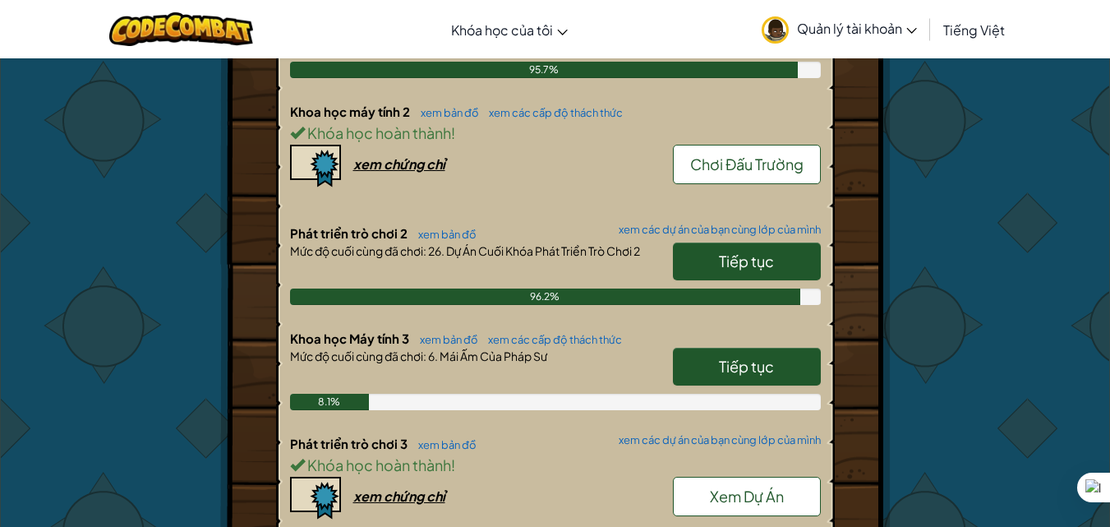
scroll to position [739, 0]
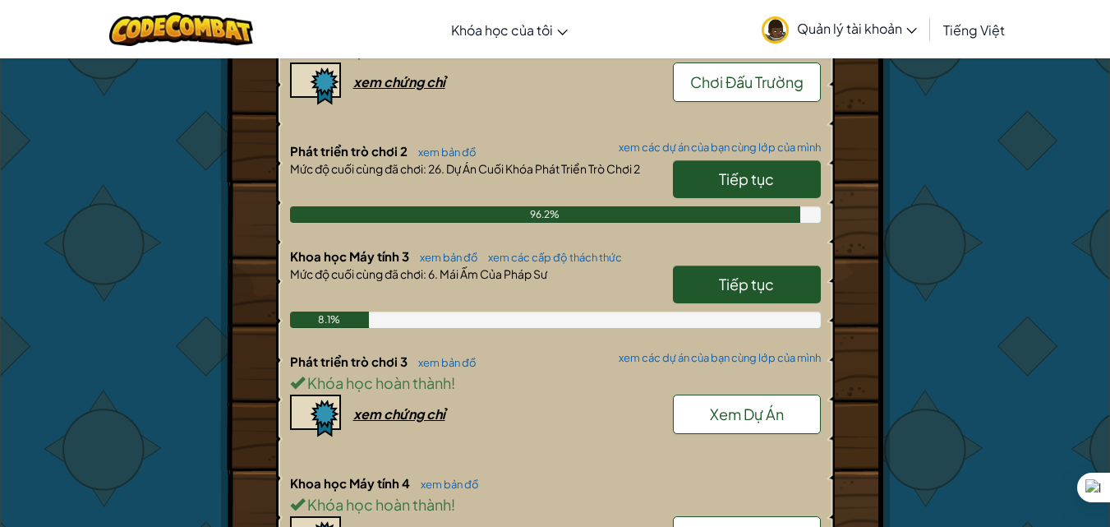
click at [750, 282] on span "Tiếp tục" at bounding box center [746, 283] width 55 height 19
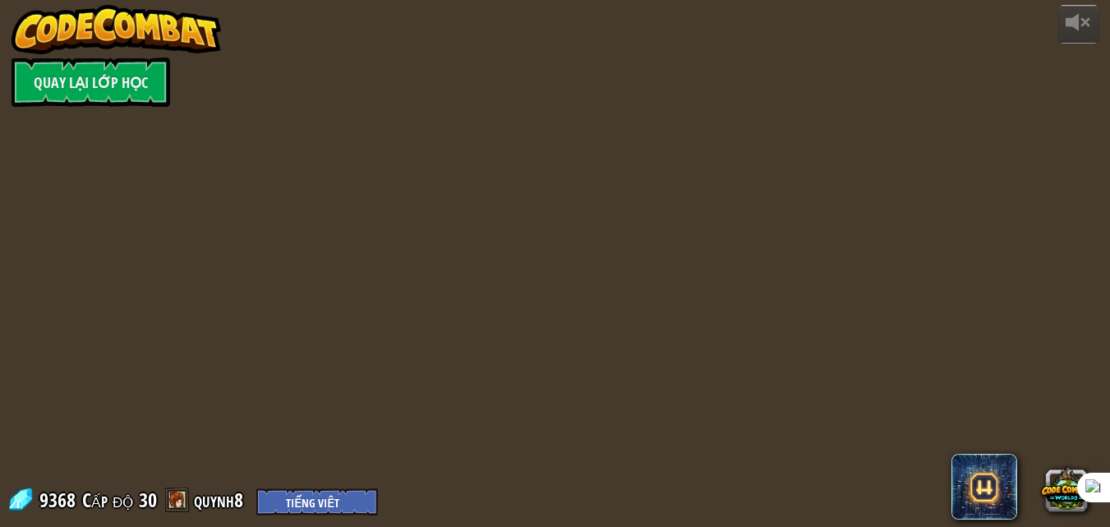
select select "vi"
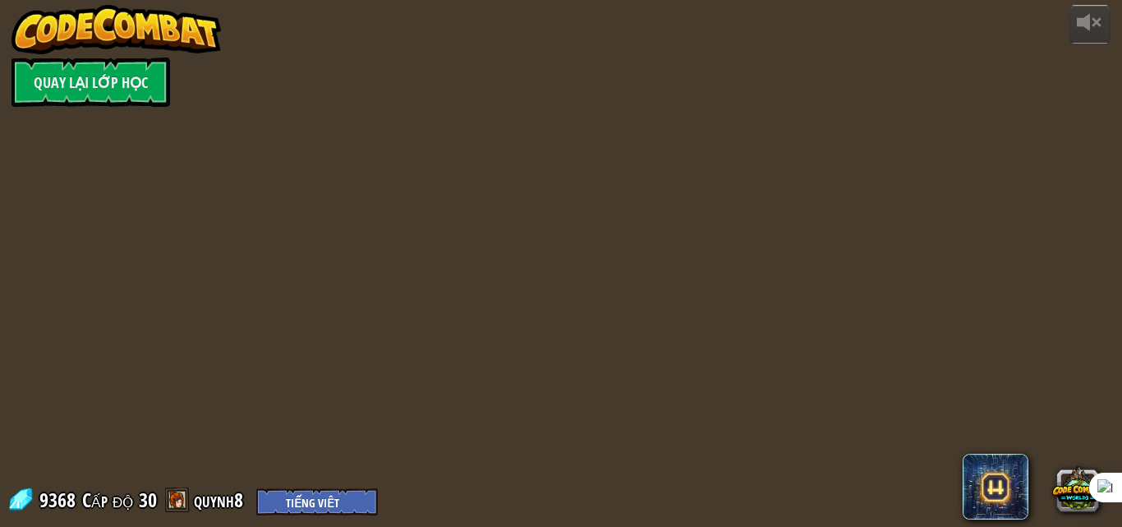
select select "vi"
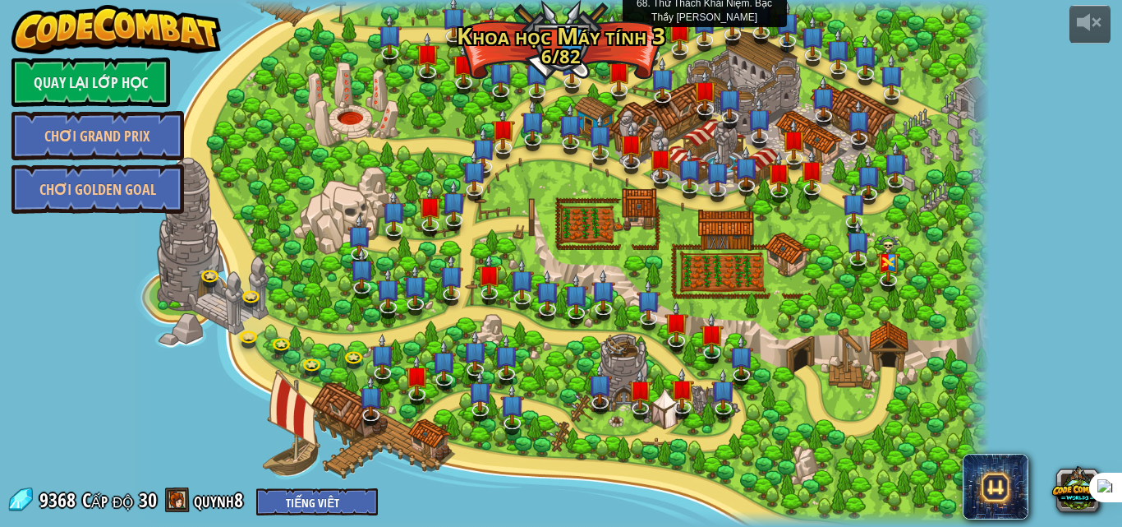
select select "vi"
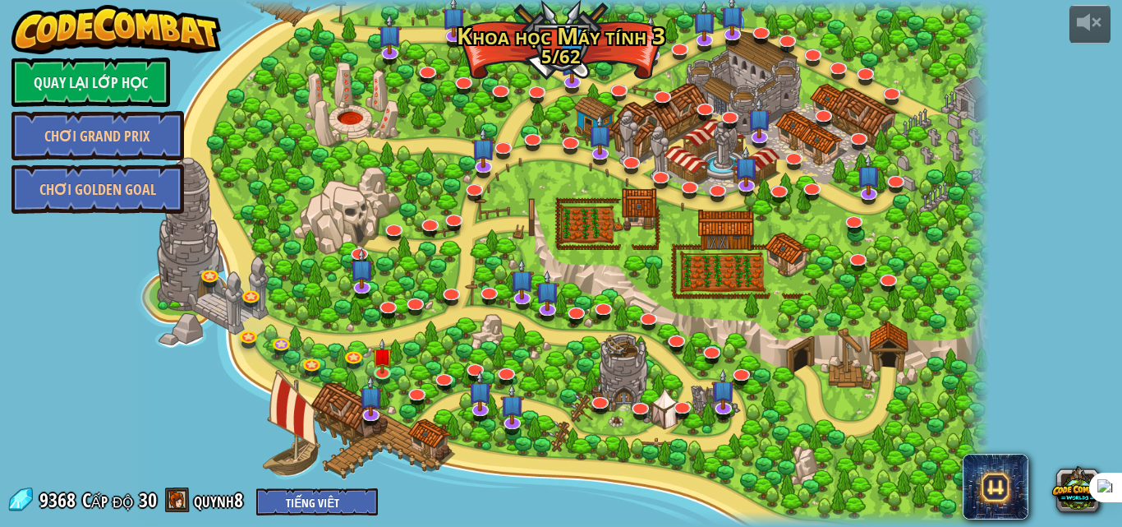
select select "vi"
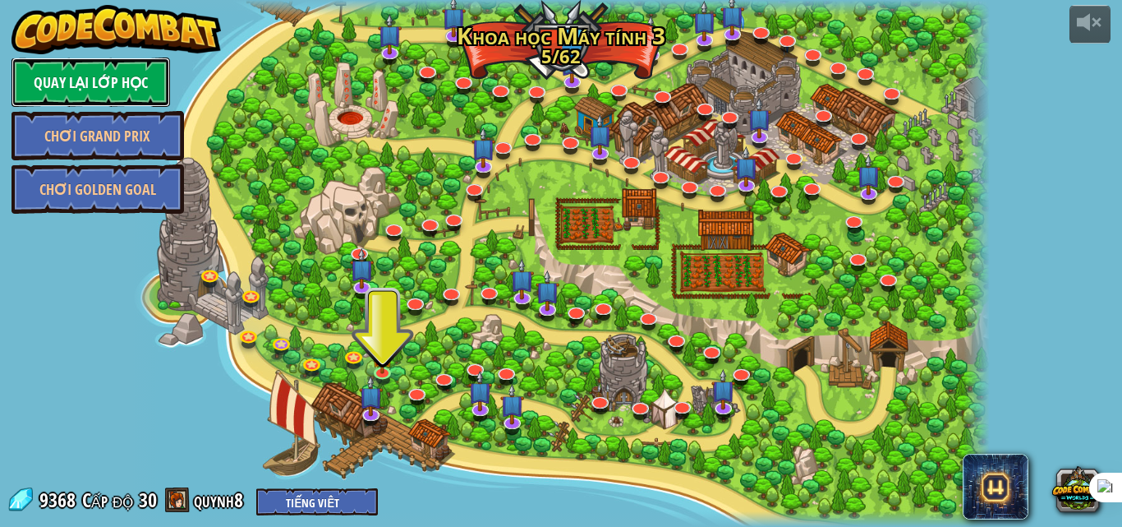
click at [58, 78] on link "Quay lại Lớp Học" at bounding box center [91, 82] width 159 height 49
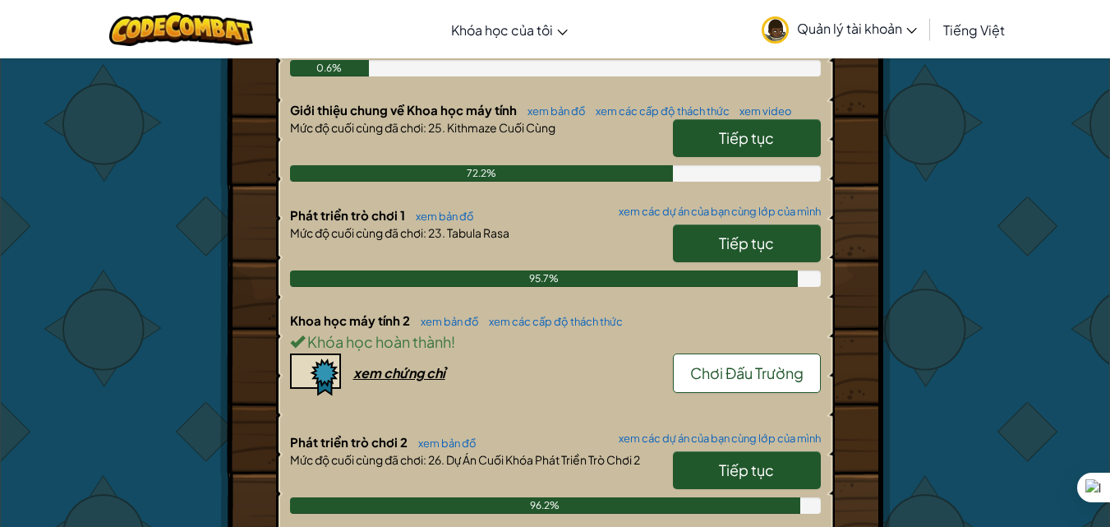
scroll to position [613, 0]
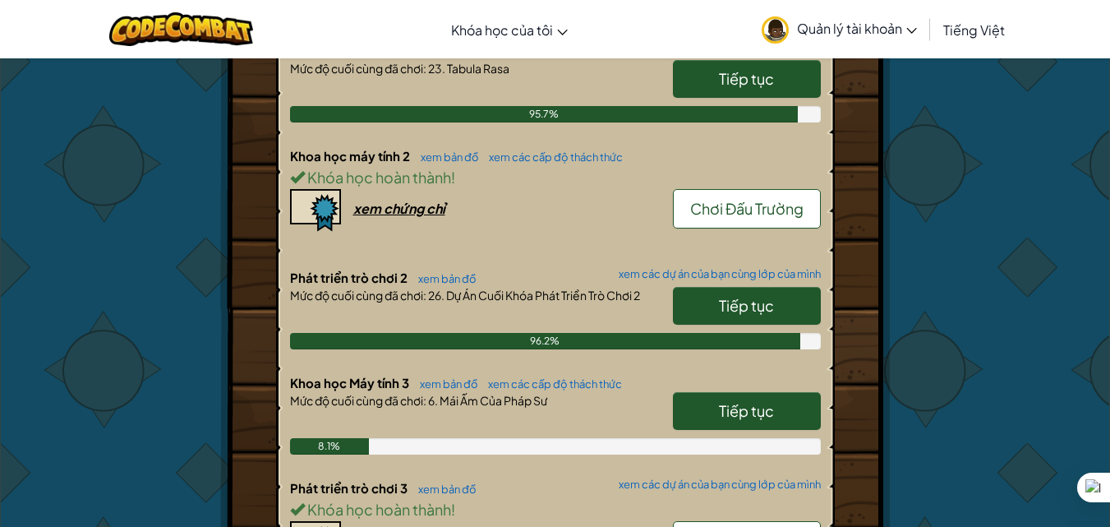
click at [766, 312] on span "Tiếp tục" at bounding box center [746, 305] width 55 height 19
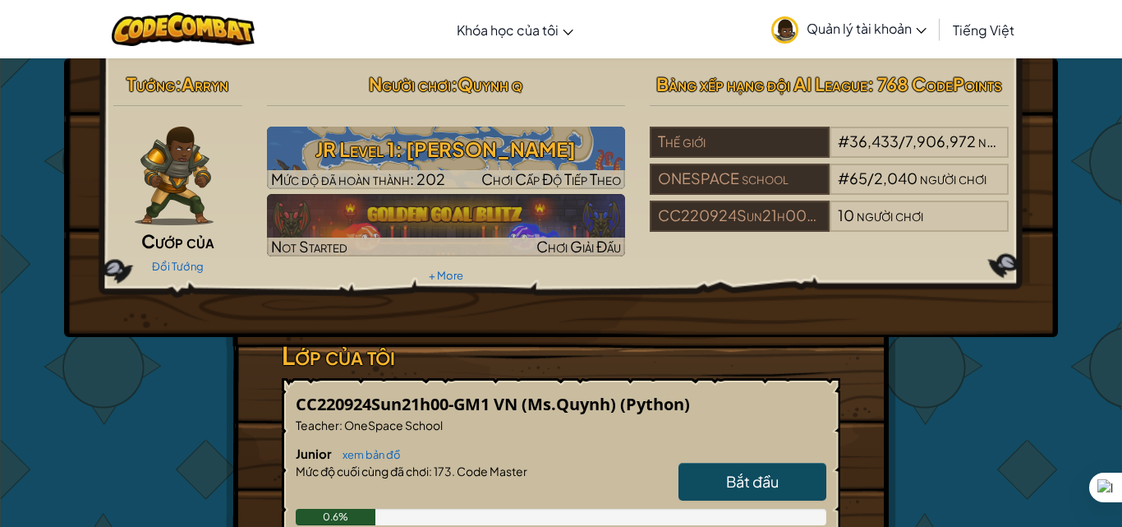
select select "vi"
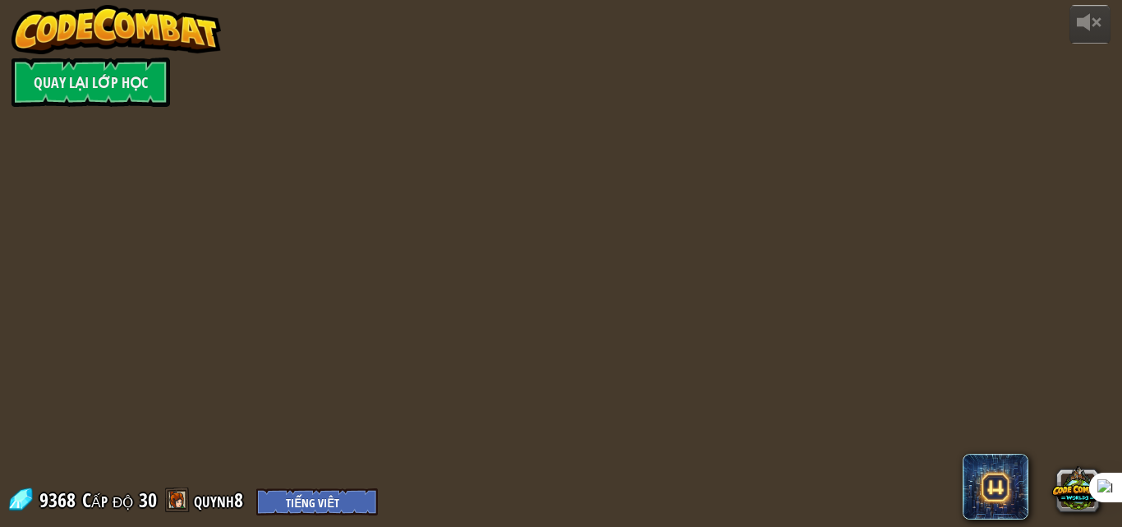
select select "vi"
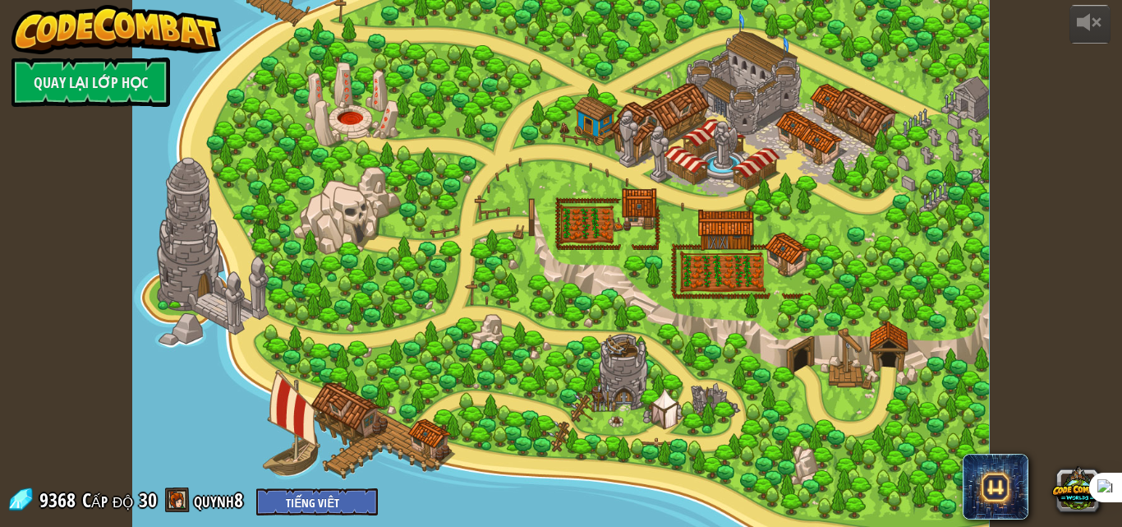
select select "vi"
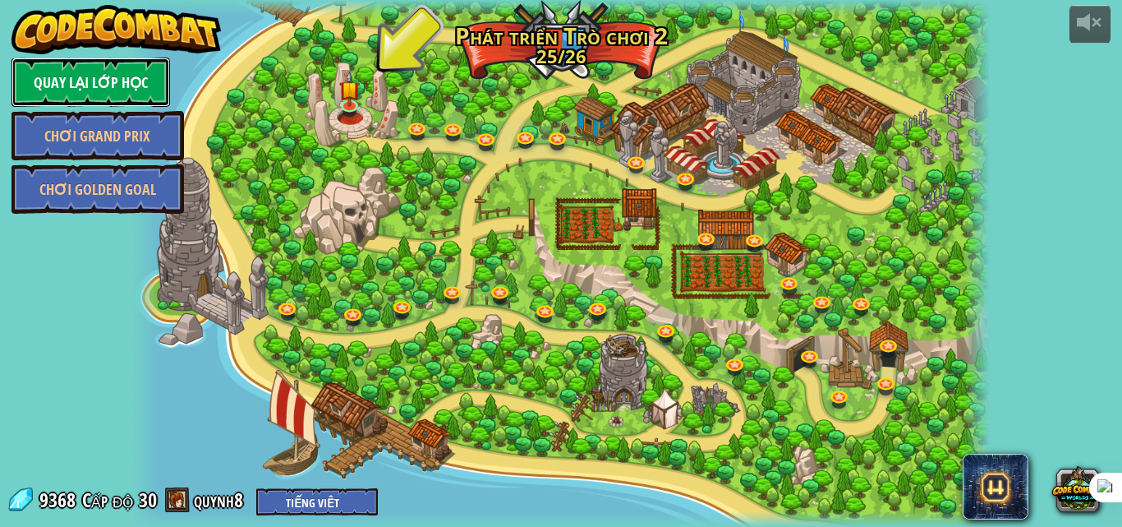
click at [132, 94] on link "Quay lại Lớp Học" at bounding box center [91, 82] width 159 height 49
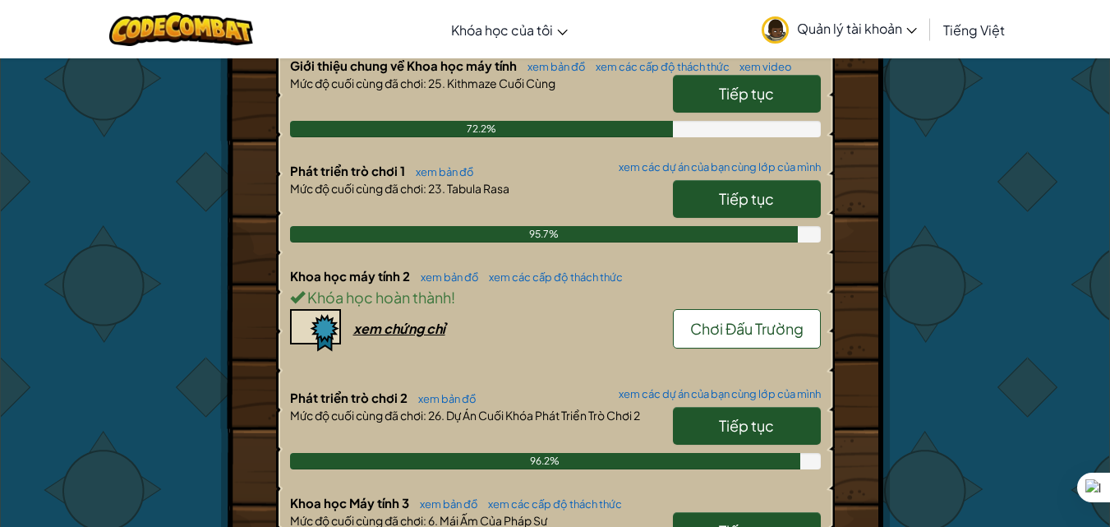
scroll to position [657, 0]
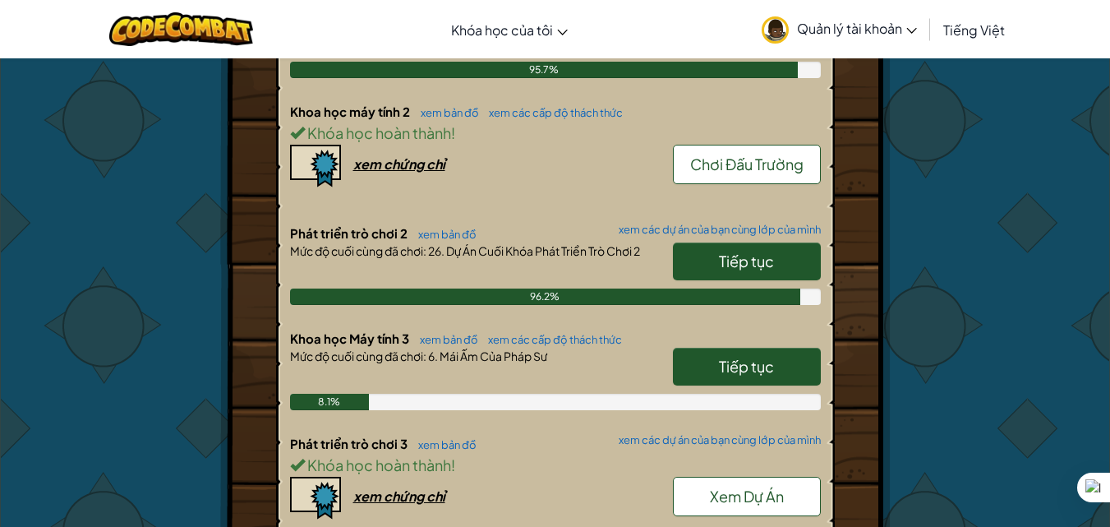
click at [710, 368] on link "Tiếp tục" at bounding box center [747, 367] width 148 height 38
select select "vi"
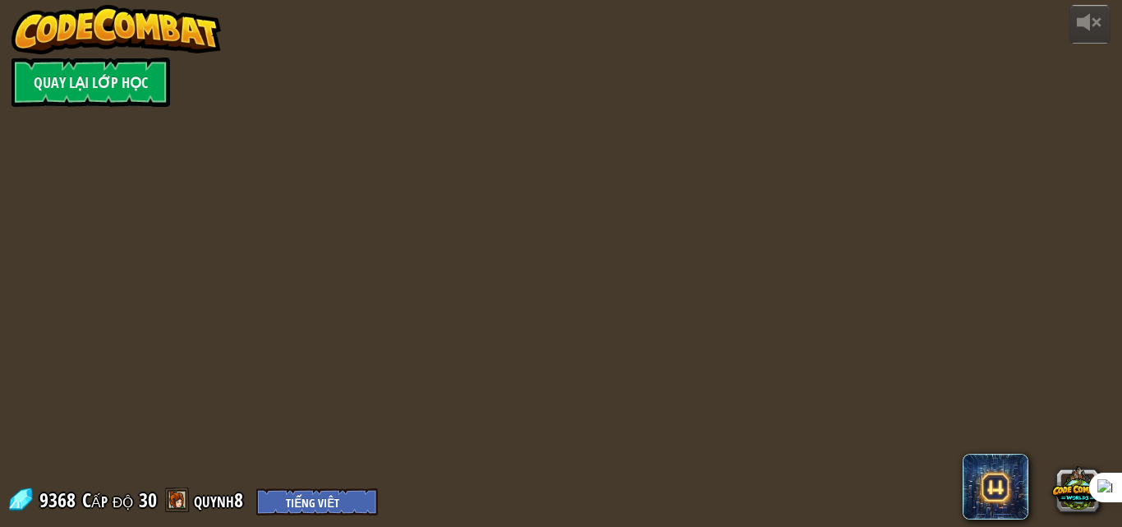
select select "vi"
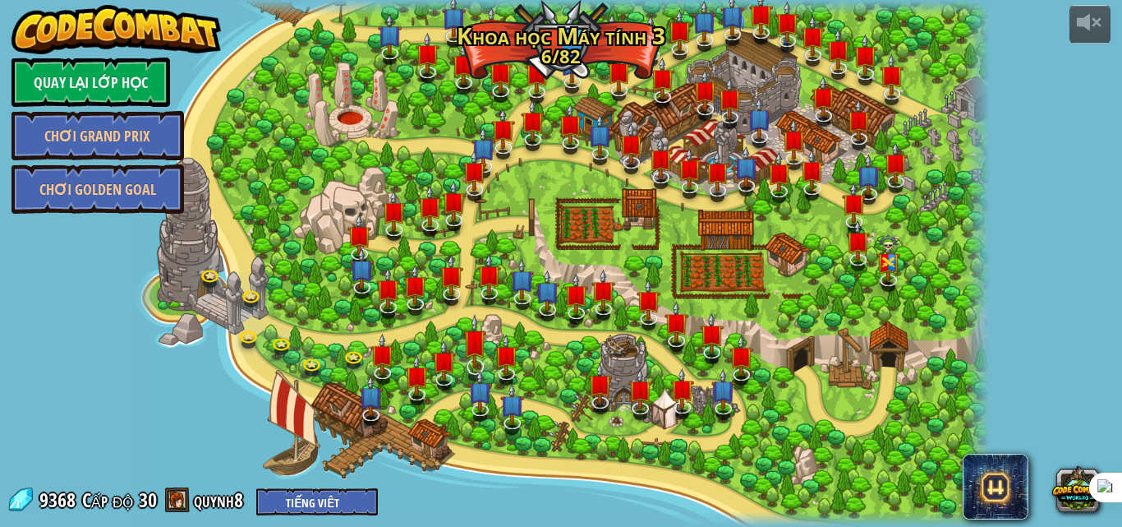
select select "vi"
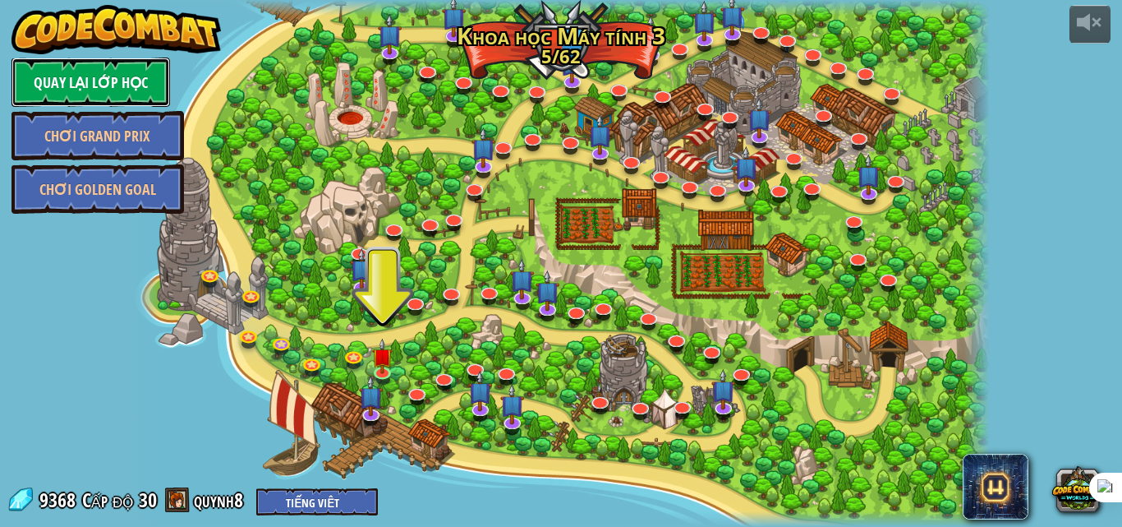
click at [129, 83] on link "Quay lại Lớp Học" at bounding box center [91, 82] width 159 height 49
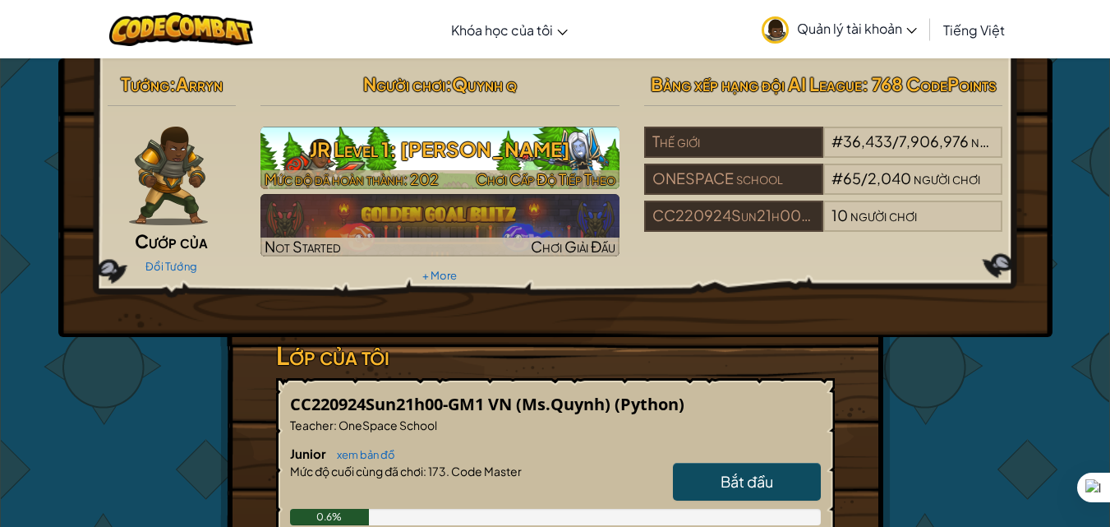
click at [435, 175] on span "Mức độ đã hoàn thành: 202" at bounding box center [352, 178] width 174 height 19
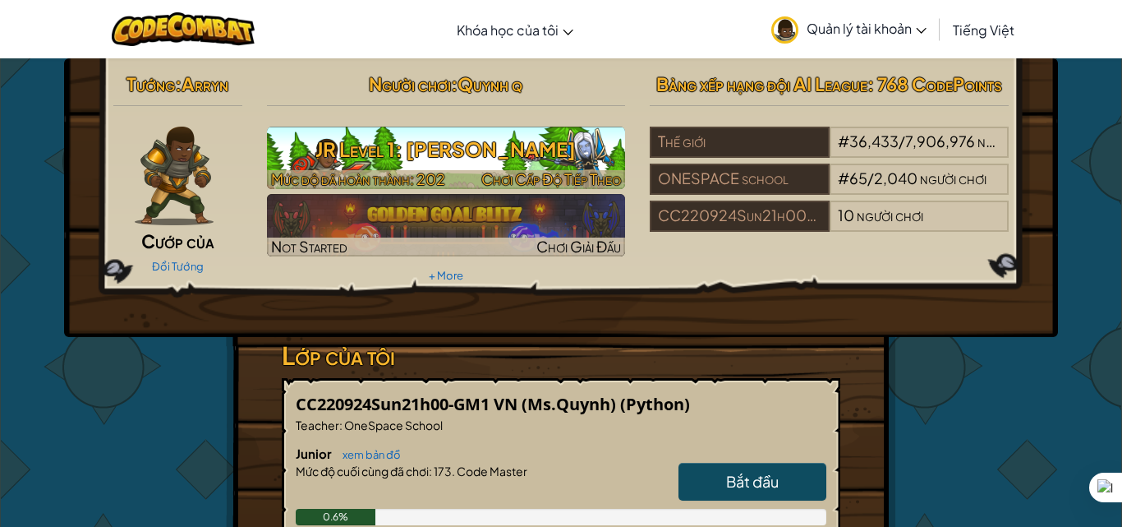
select select "vi"
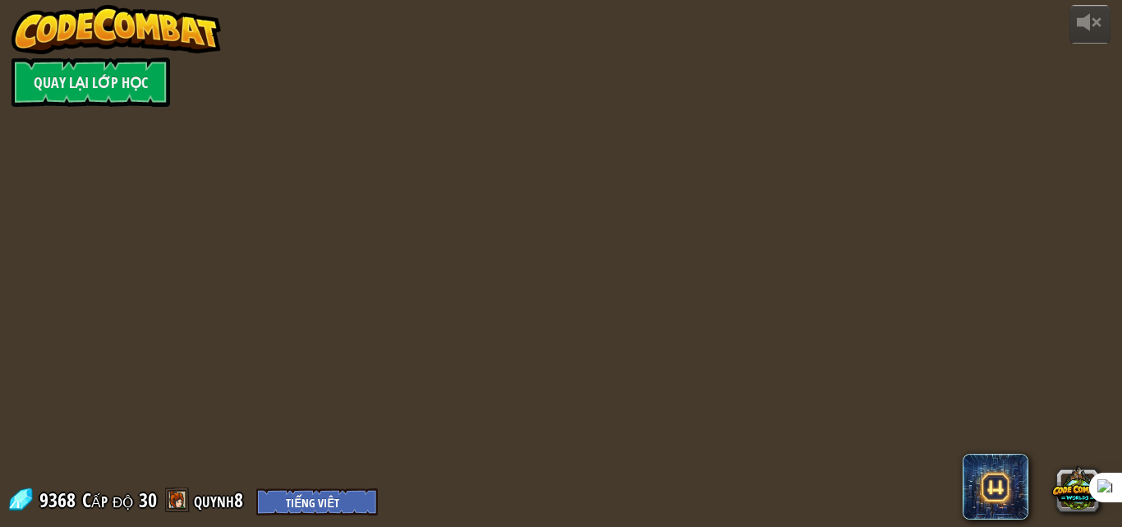
select select "vi"
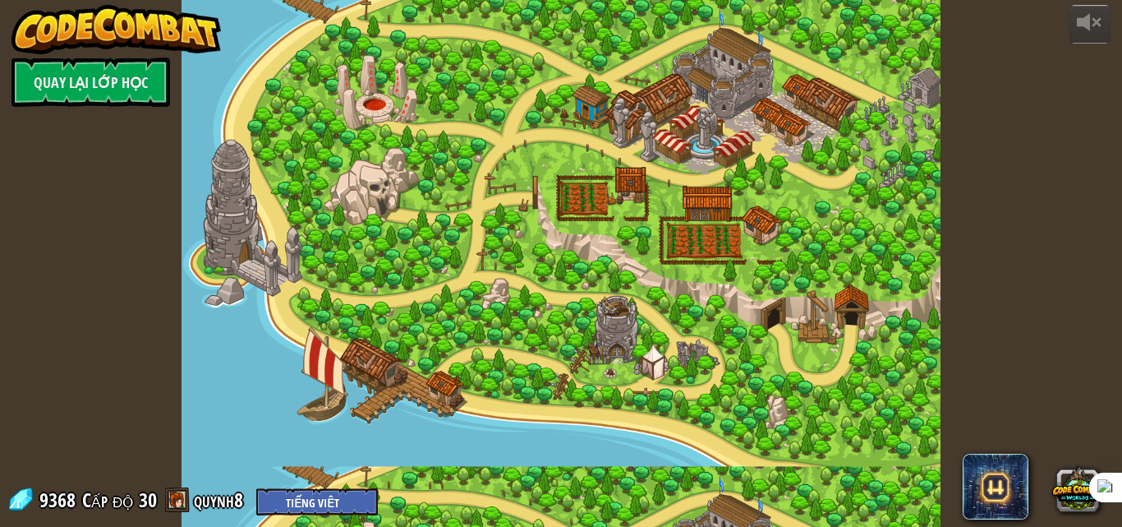
select select "vi"
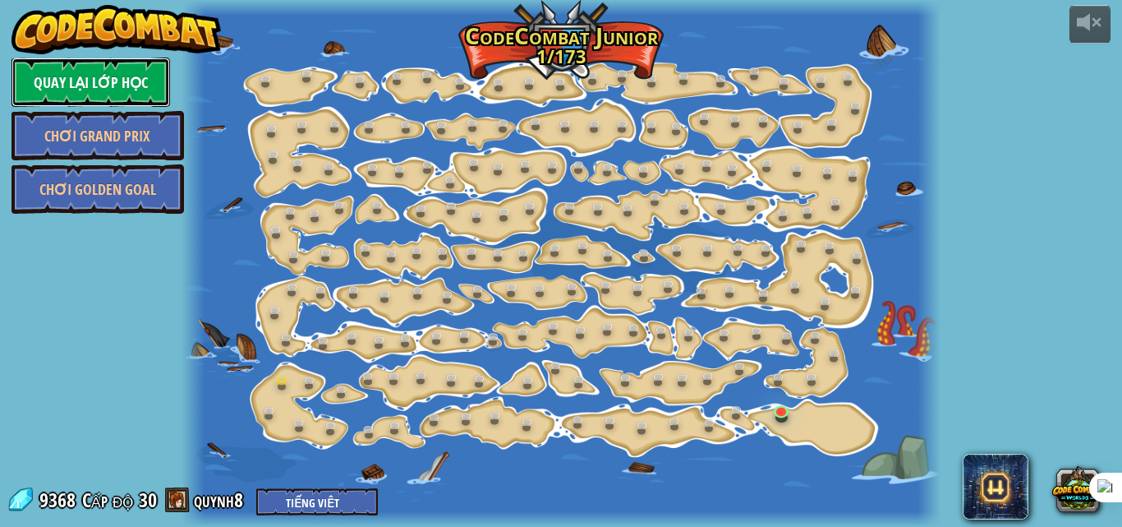
click at [139, 78] on link "Quay lại Lớp Học" at bounding box center [91, 82] width 159 height 49
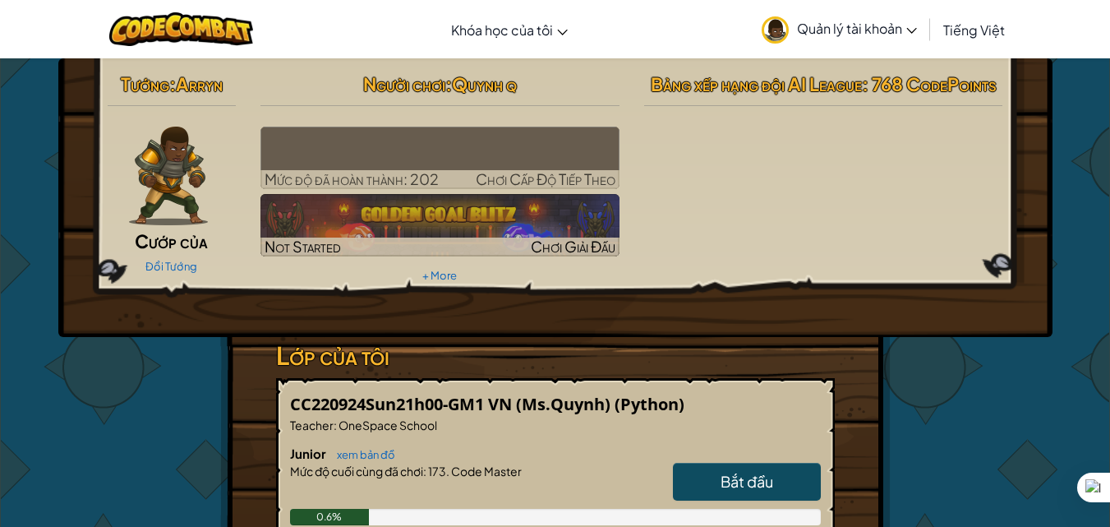
click at [828, 37] on link "Quản lý tài khoản" at bounding box center [839, 29] width 172 height 52
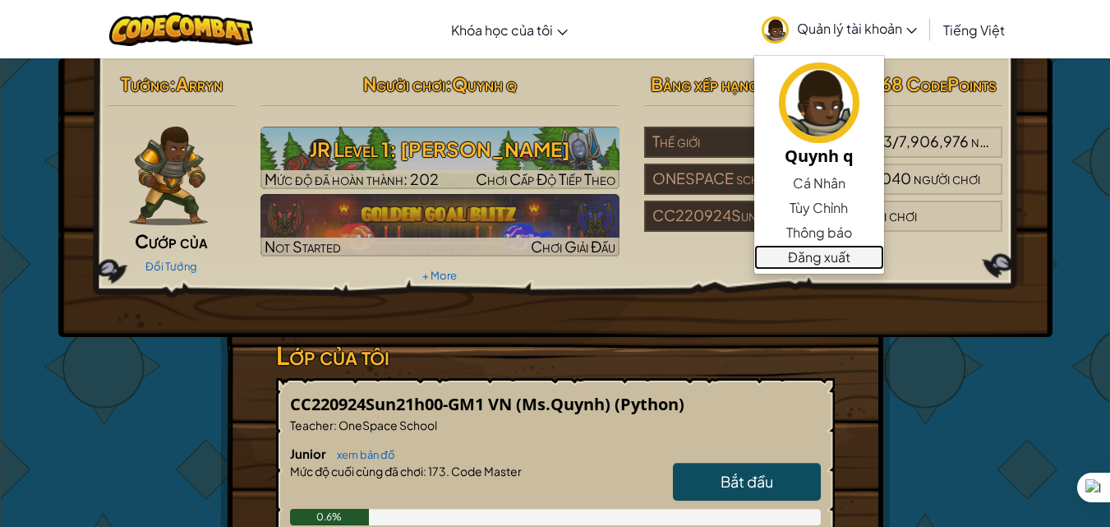
click at [831, 253] on link "Đăng xuất" at bounding box center [819, 257] width 130 height 25
